Goal: Task Accomplishment & Management: Use online tool/utility

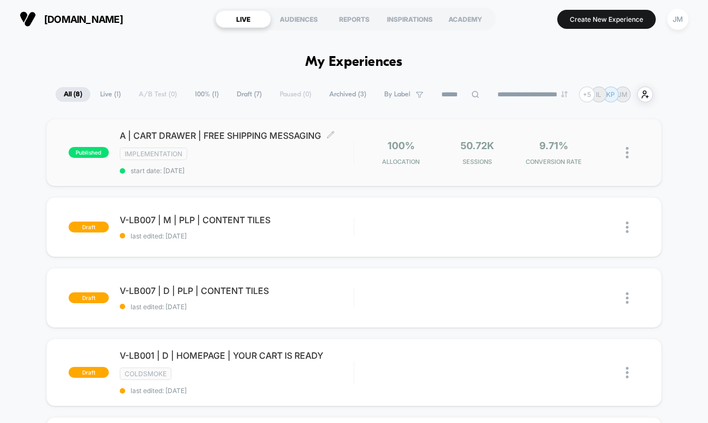
click at [252, 137] on span "A | CART DRAWER | FREE SHIPPING MESSAGING Click to edit experience details" at bounding box center [237, 135] width 234 height 11
